Goal: Information Seeking & Learning: Learn about a topic

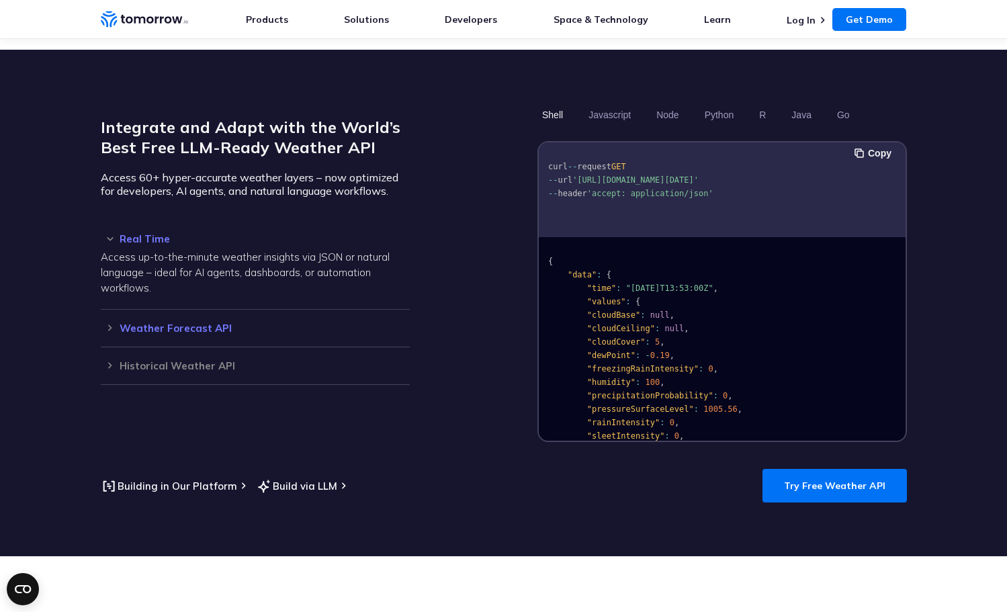
click at [119, 323] on h3 "Weather Forecast API" at bounding box center [255, 328] width 309 height 10
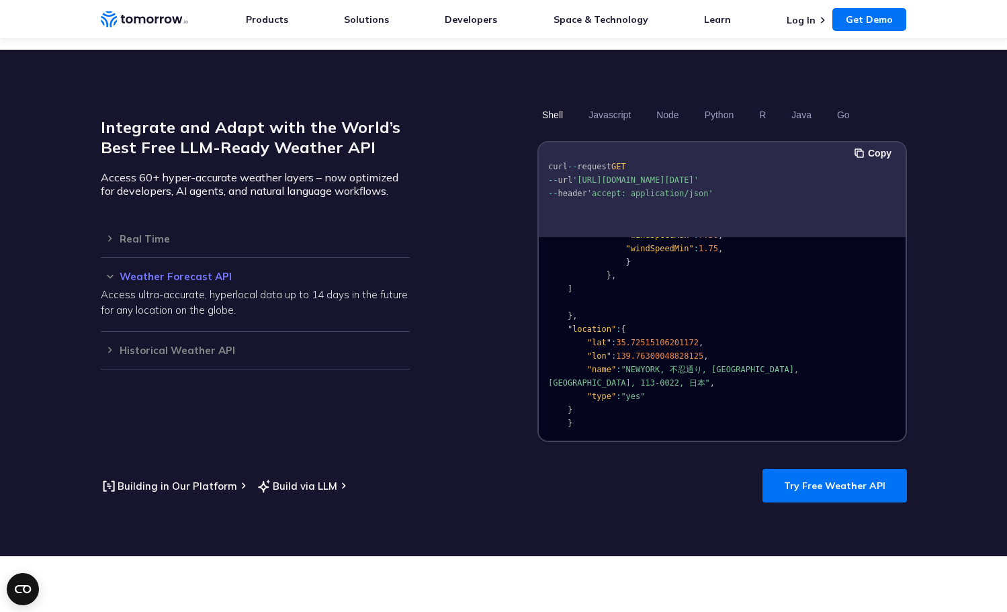
scroll to position [1790, 0]
click at [234, 345] on h3 "Historical Weather API" at bounding box center [255, 350] width 309 height 10
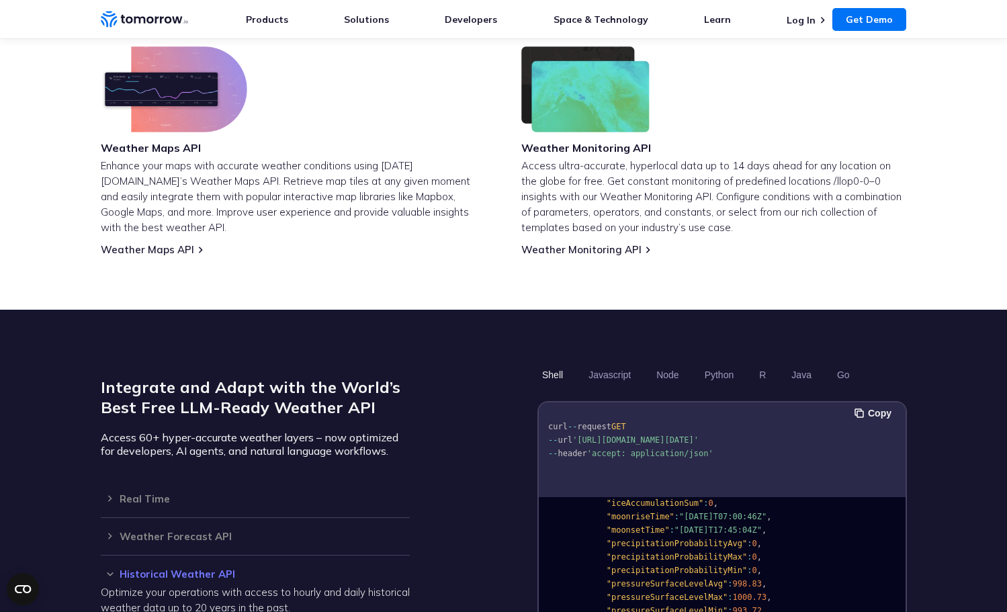
scroll to position [851, 0]
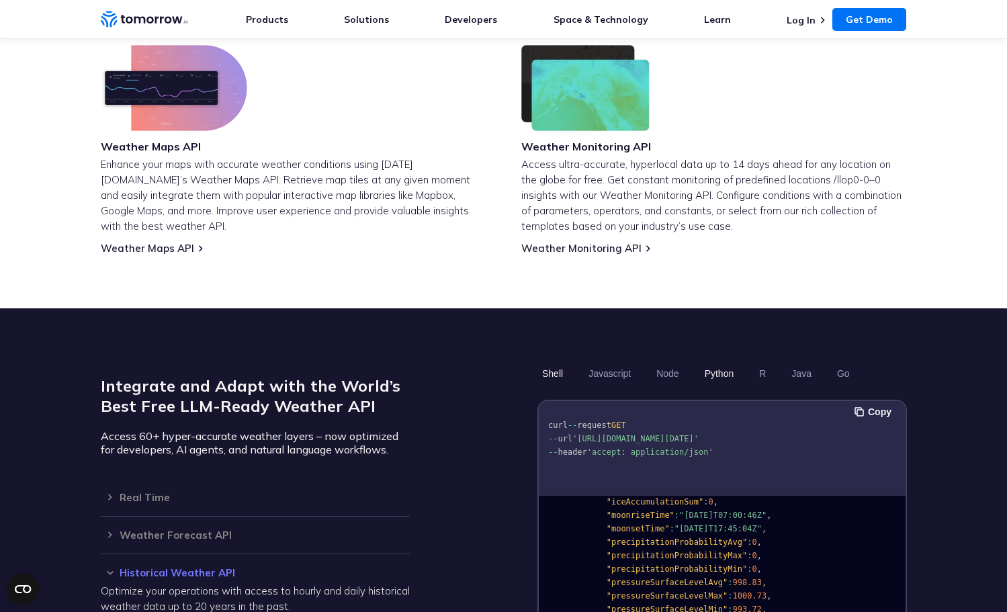
click at [709, 362] on button "Python" at bounding box center [718, 373] width 39 height 23
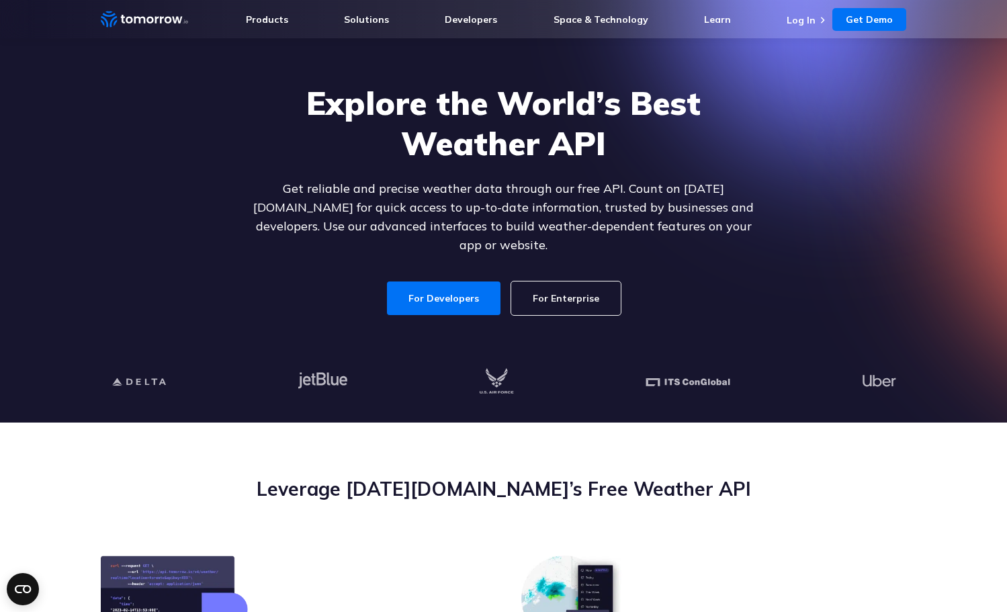
scroll to position [0, 0]
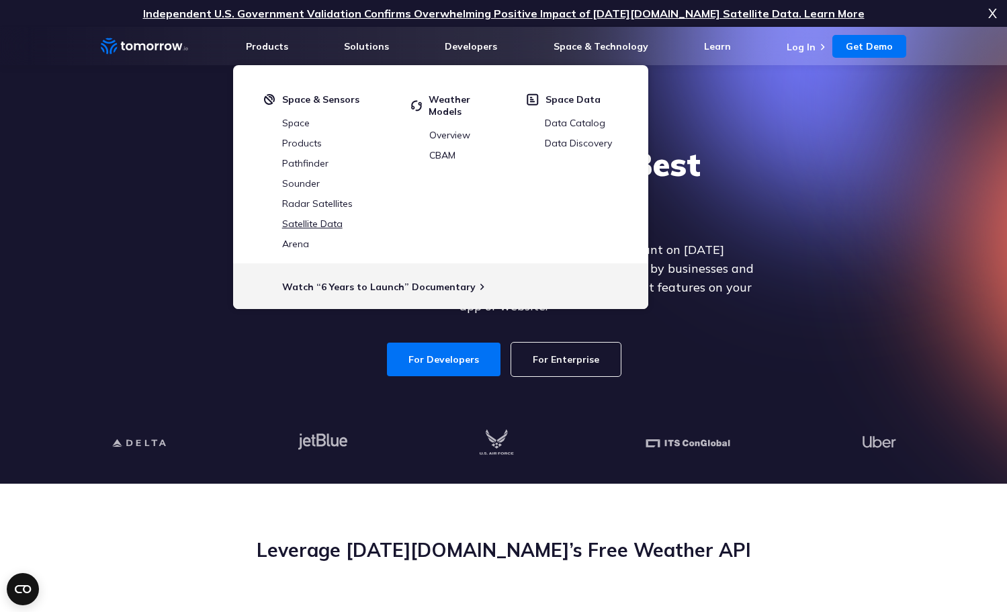
click at [316, 224] on link "Satellite Data" at bounding box center [312, 224] width 60 height 12
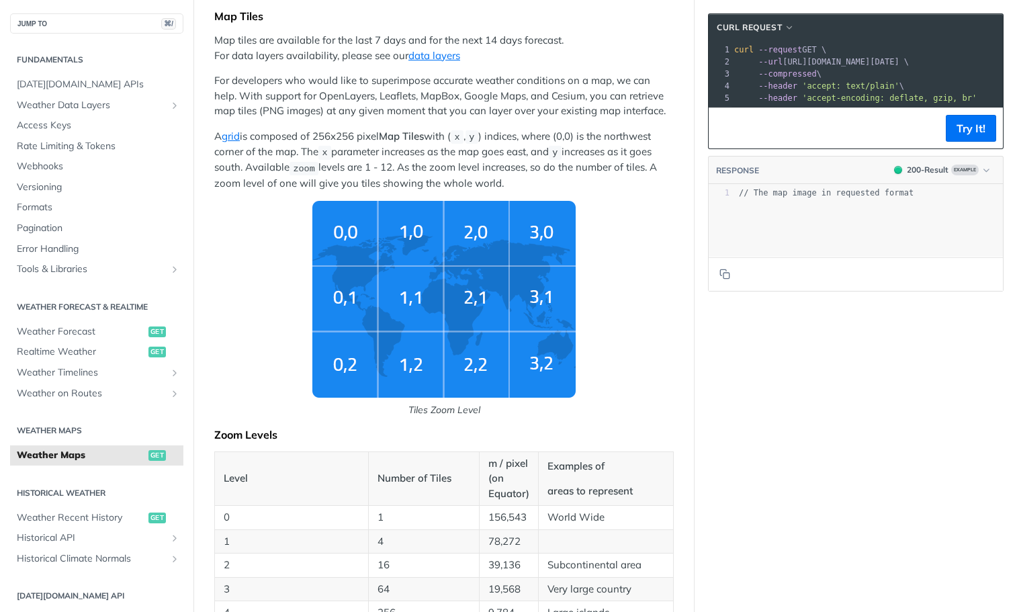
scroll to position [234, 0]
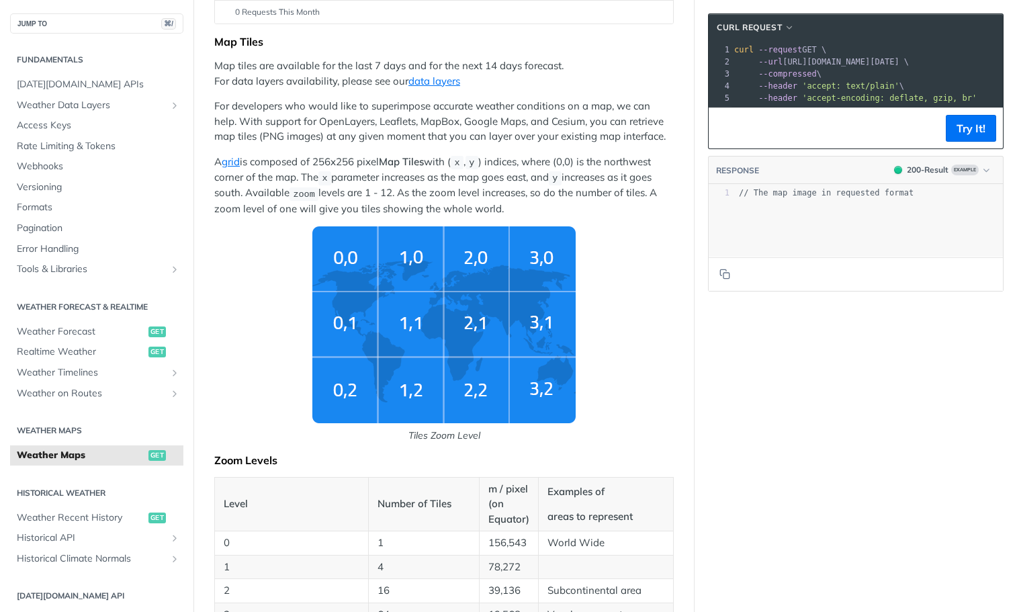
click at [401, 284] on img "Tiles Zoom Level" at bounding box center [443, 324] width 263 height 197
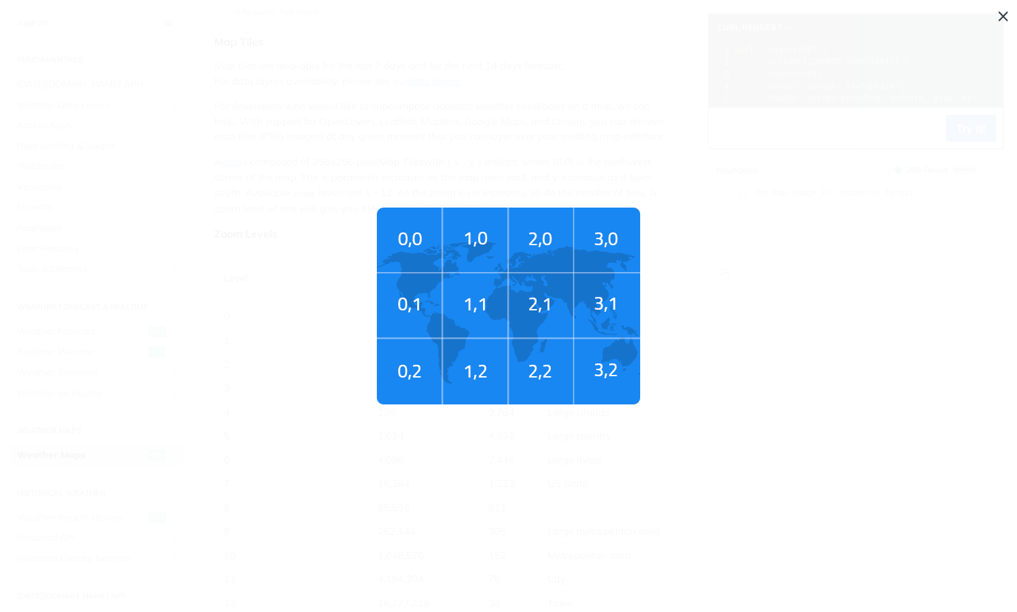
click at [424, 277] on img "Tiles Zoom Level" at bounding box center [508, 306] width 263 height 197
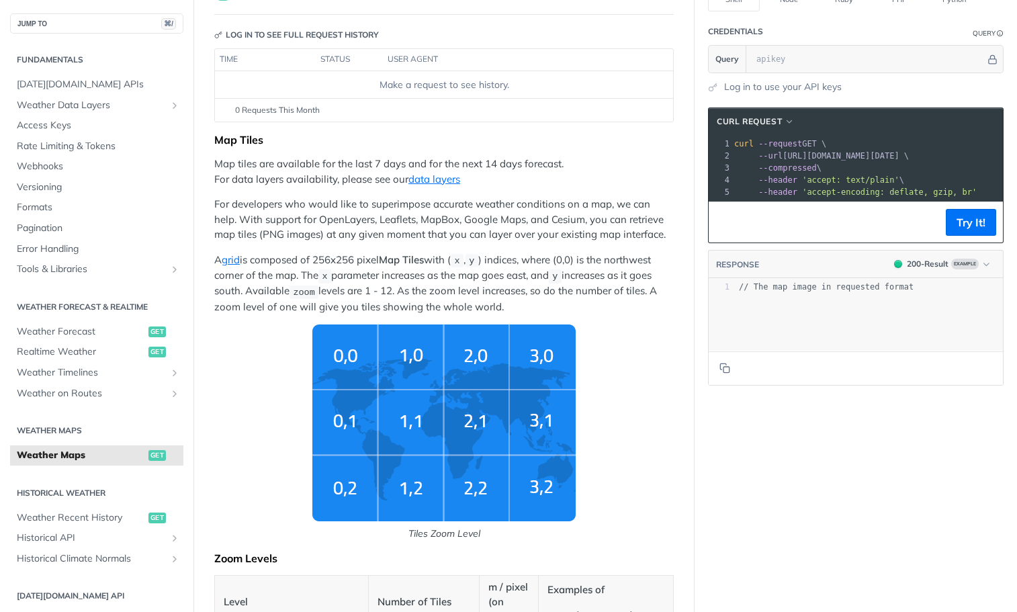
scroll to position [0, 0]
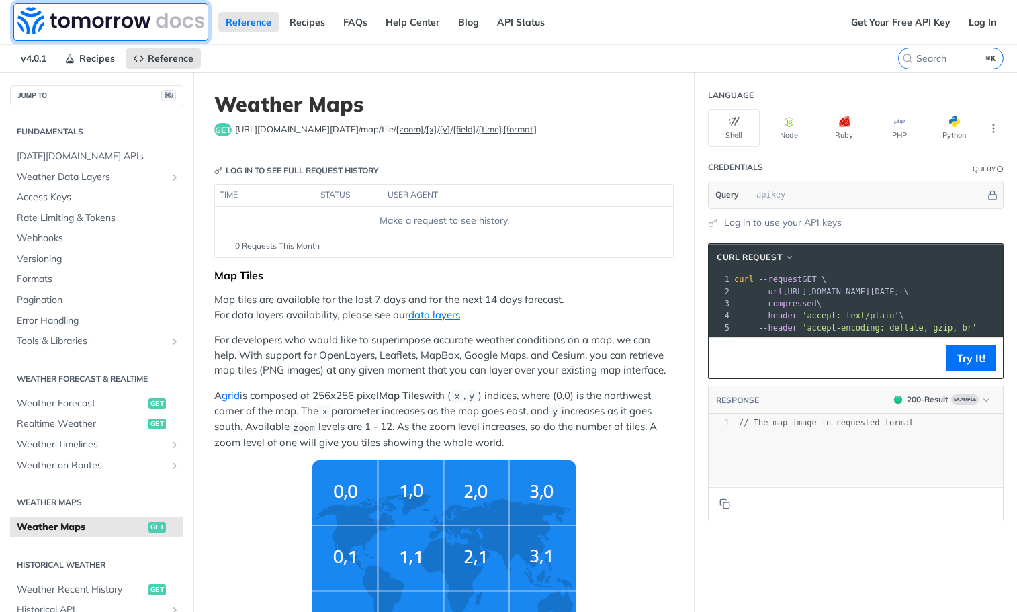
click at [114, 14] on img at bounding box center [110, 20] width 187 height 27
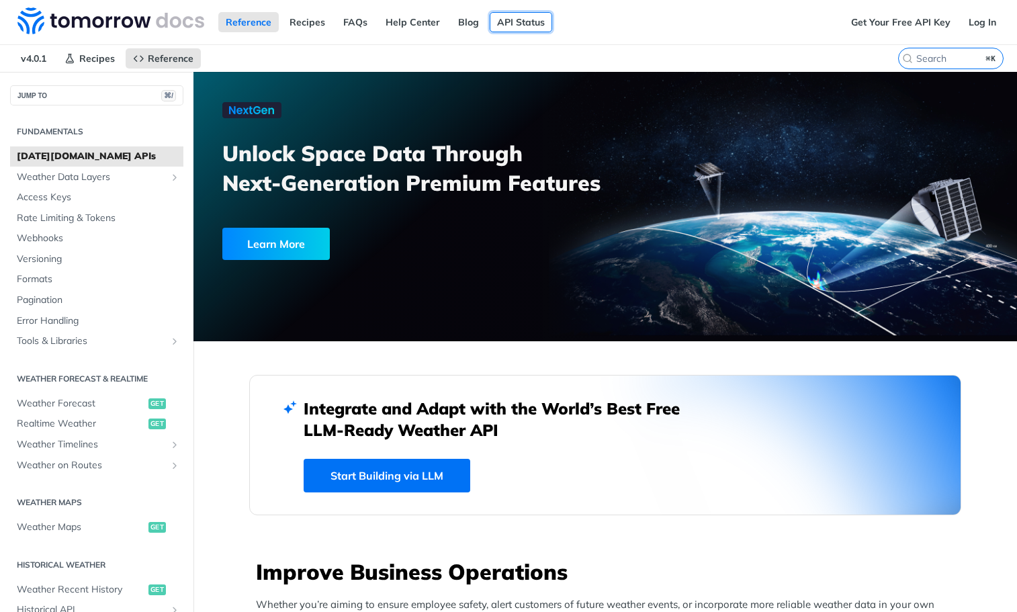
click at [511, 24] on link "API Status" at bounding box center [521, 22] width 62 height 20
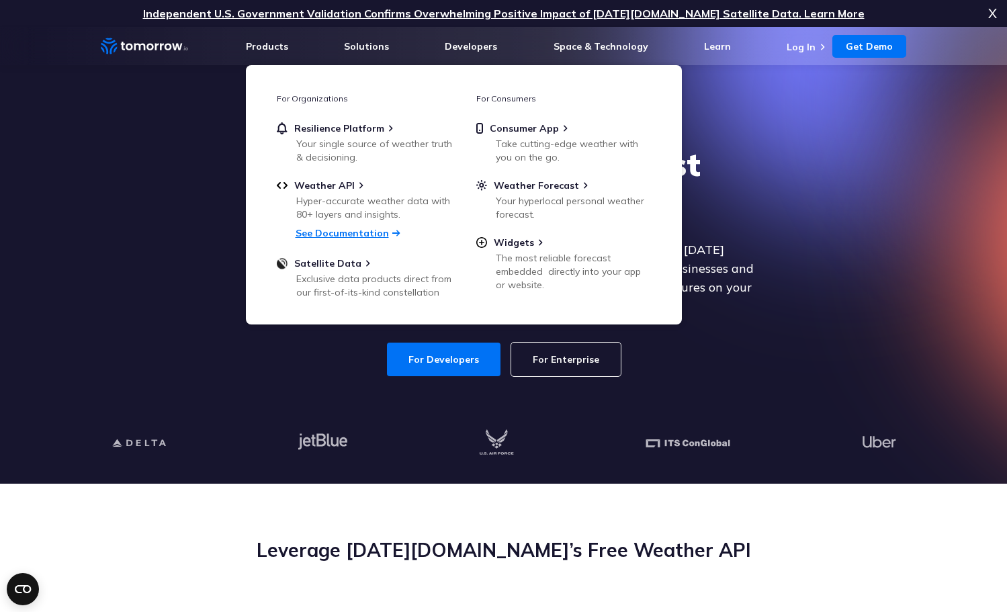
click at [340, 229] on link "See Documentation" at bounding box center [342, 233] width 93 height 12
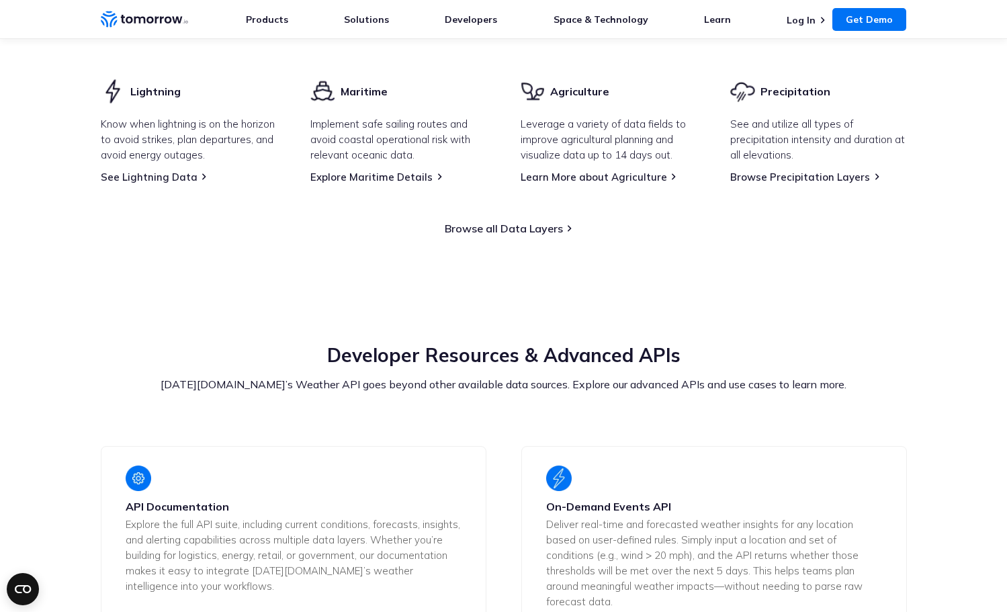
scroll to position [2080, 0]
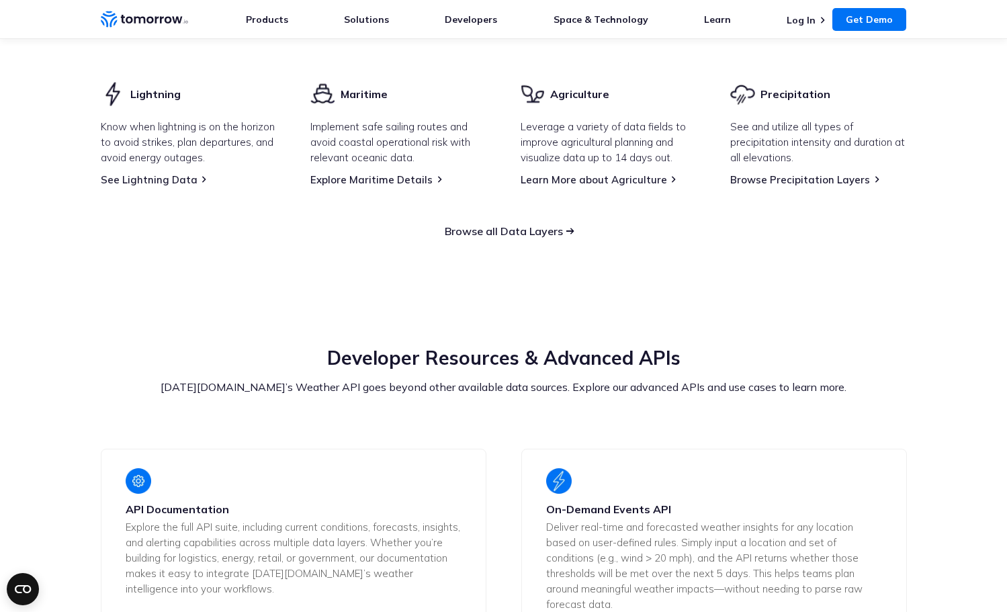
click at [559, 238] on link "Browse all Data Layers" at bounding box center [504, 230] width 118 height 13
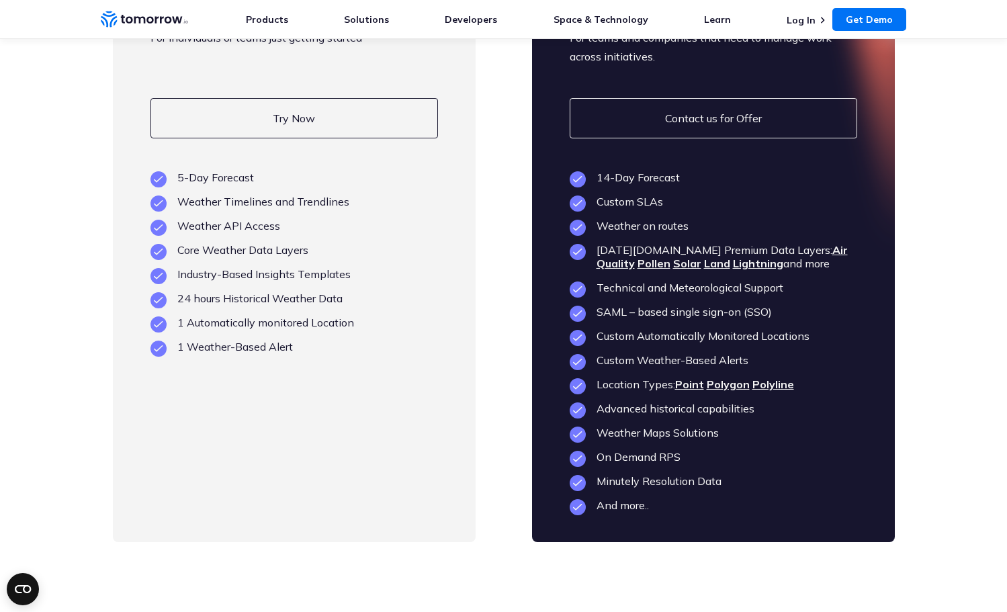
scroll to position [3206, 0]
